Goal: Find specific page/section: Find specific page/section

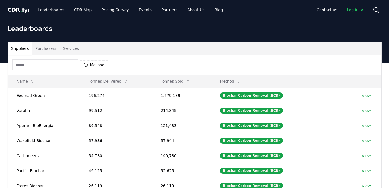
scroll to position [88, 0]
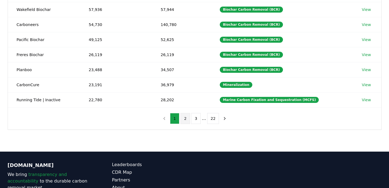
click at [183, 120] on button "2" at bounding box center [185, 118] width 10 height 11
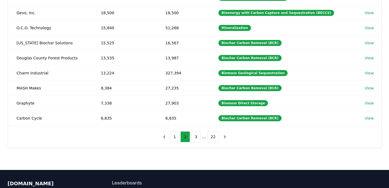
scroll to position [112, 0]
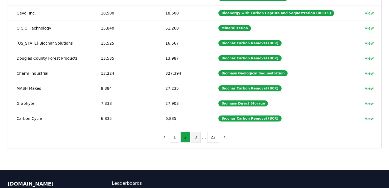
click at [199, 137] on button "3" at bounding box center [196, 136] width 10 height 11
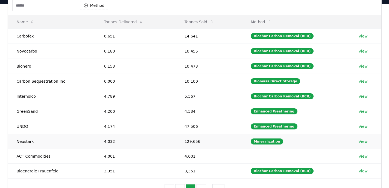
scroll to position [36, 0]
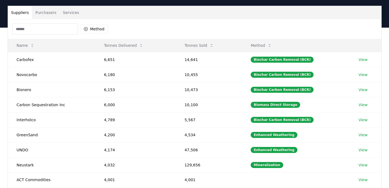
click at [66, 26] on input at bounding box center [45, 29] width 66 height 11
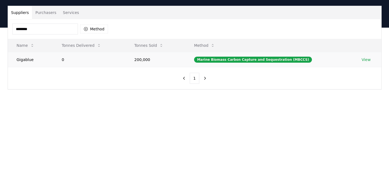
type input "********"
click at [32, 61] on td "Gigablue" at bounding box center [30, 59] width 45 height 15
click at [28, 60] on td "Gigablue" at bounding box center [30, 59] width 45 height 15
click at [369, 62] on link "View" at bounding box center [366, 59] width 9 height 5
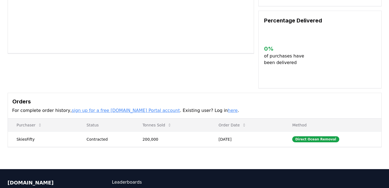
scroll to position [166, 0]
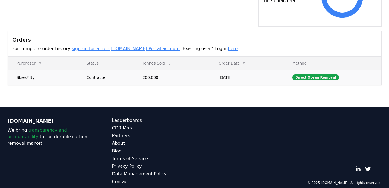
drag, startPoint x: 37, startPoint y: 69, endPoint x: 10, endPoint y: 70, distance: 26.8
drag, startPoint x: 14, startPoint y: 70, endPoint x: 41, endPoint y: 72, distance: 26.9
click at [41, 72] on td "SkiesFifty" at bounding box center [43, 77] width 70 height 15
copy td "SkiesFifty"
